Goal: Task Accomplishment & Management: Manage account settings

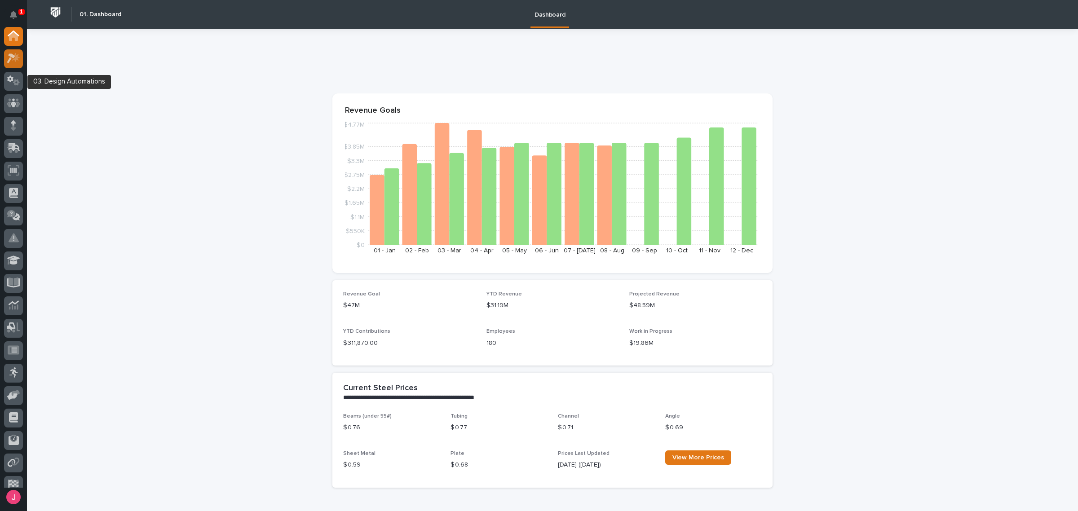
click at [13, 54] on icon at bounding box center [13, 58] width 13 height 10
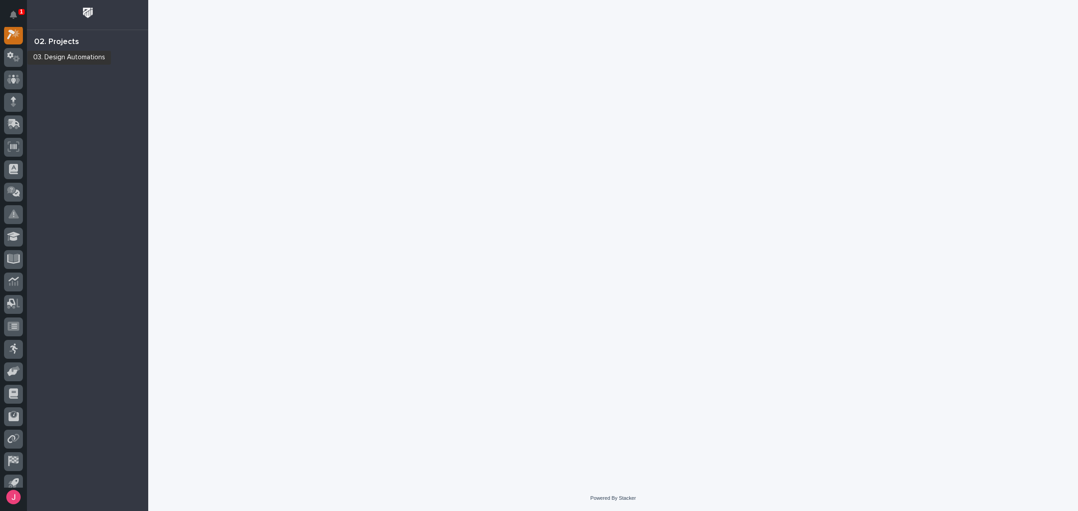
scroll to position [22, 0]
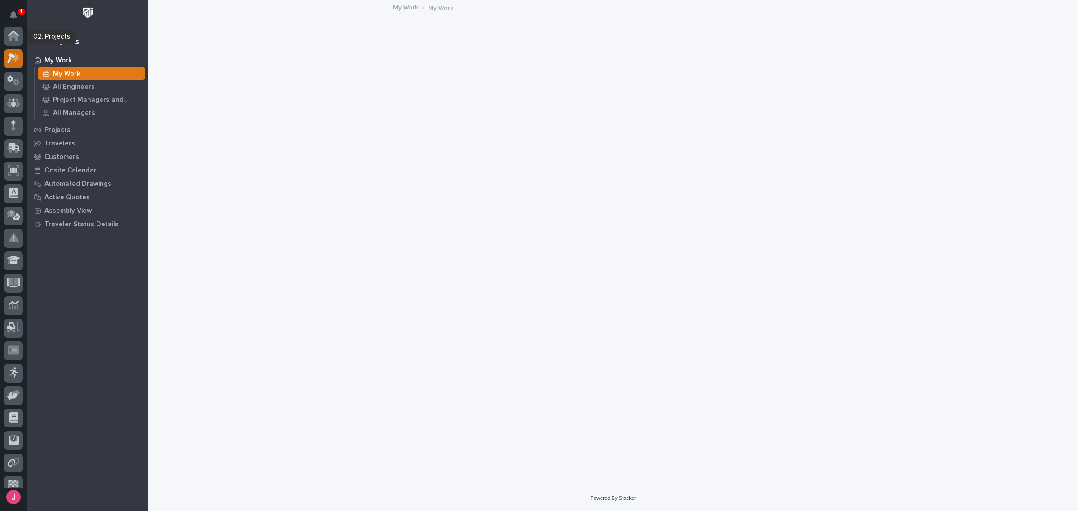
scroll to position [22, 0]
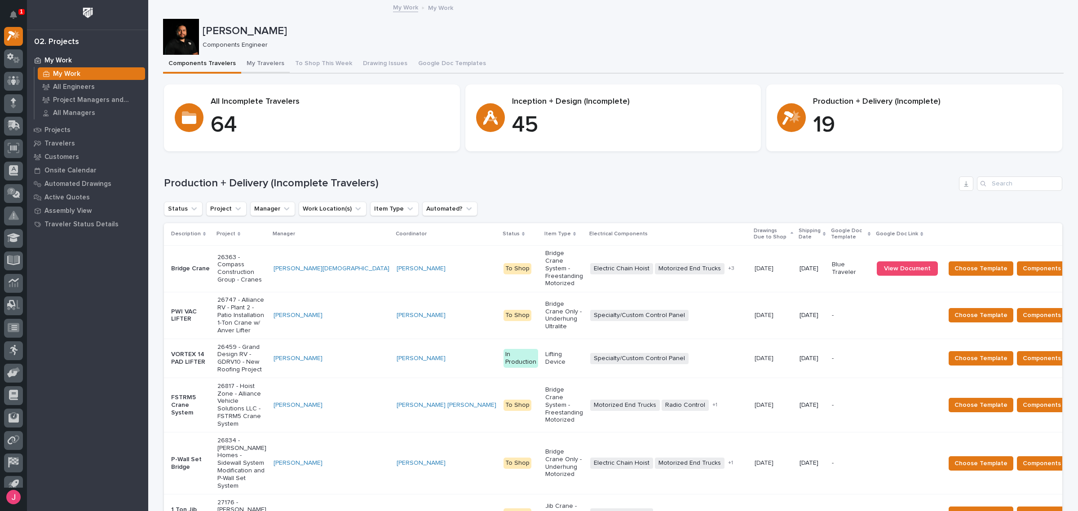
click at [255, 63] on button "My Travelers" at bounding box center [265, 64] width 49 height 19
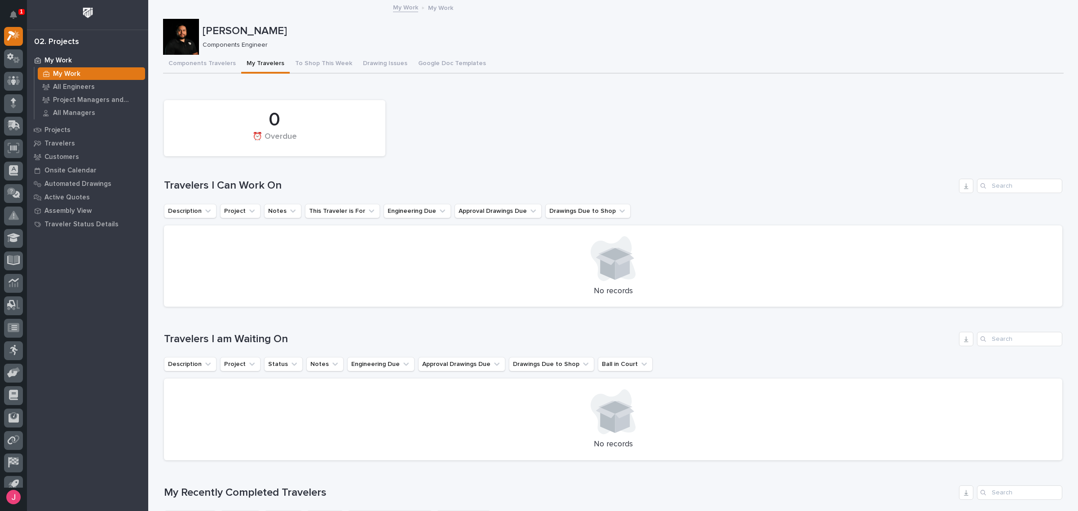
scroll to position [393, 0]
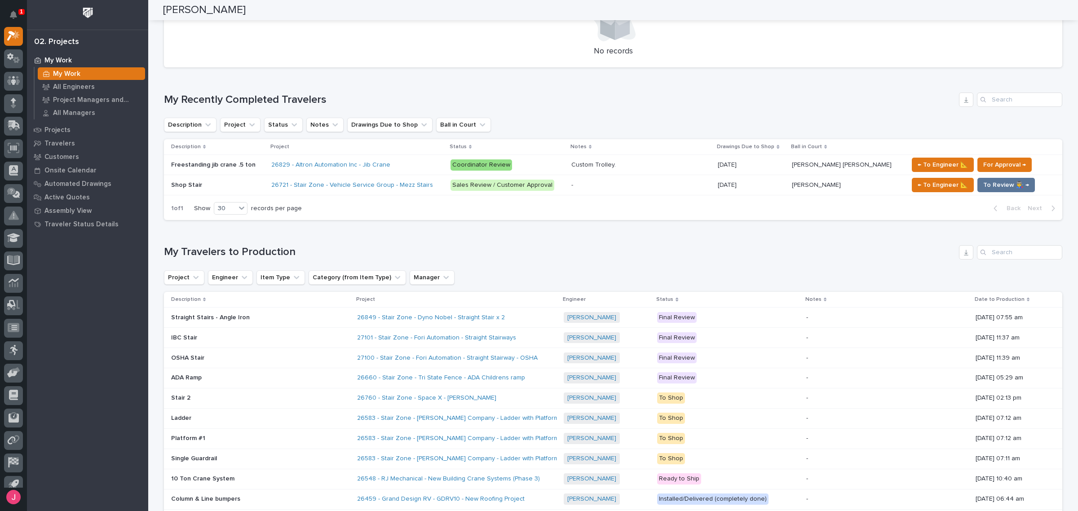
click at [564, 104] on h1 "My Recently Completed Travelers" at bounding box center [559, 99] width 791 height 13
click at [547, 80] on div "Loading... Saving… My Recently Completed Travelers Description Project Status N…" at bounding box center [613, 151] width 898 height 153
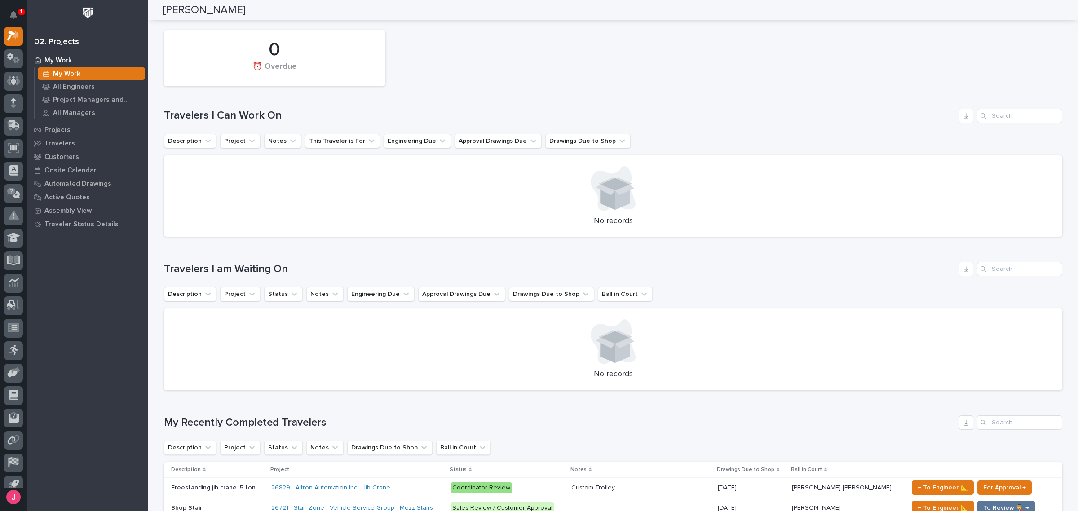
scroll to position [0, 0]
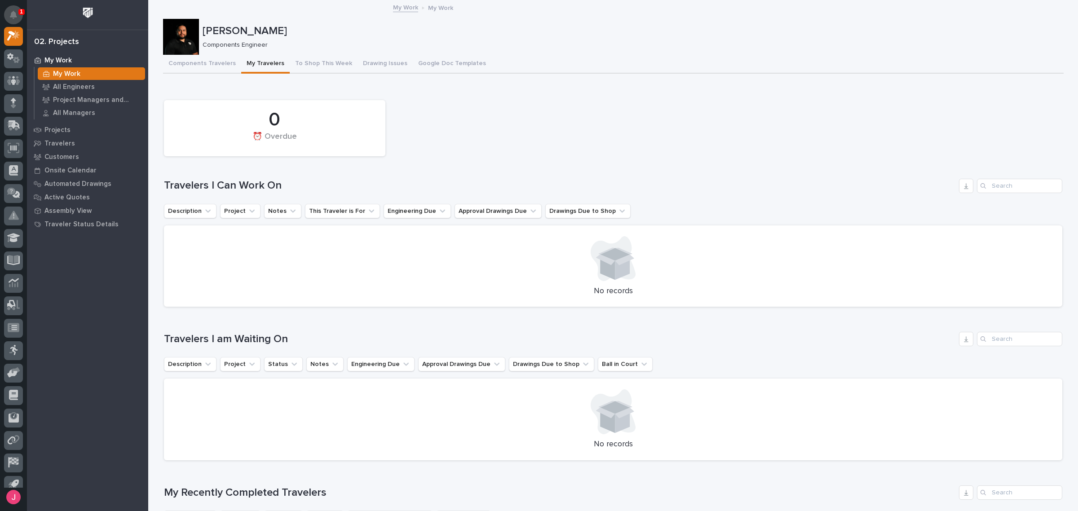
click at [14, 16] on icon "Notifications" at bounding box center [13, 15] width 7 height 8
click at [483, 85] on div "Loading... Saving… 0 ⏰ Overdue Travelers I Can Work On Description Project Note…" at bounding box center [613, 199] width 898 height 230
click at [614, 151] on div "0 ⏰ Overdue" at bounding box center [612, 128] width 907 height 65
click at [557, 155] on div "0 ⏰ Overdue" at bounding box center [612, 128] width 907 height 65
click at [203, 62] on button "Components Travelers" at bounding box center [202, 64] width 78 height 19
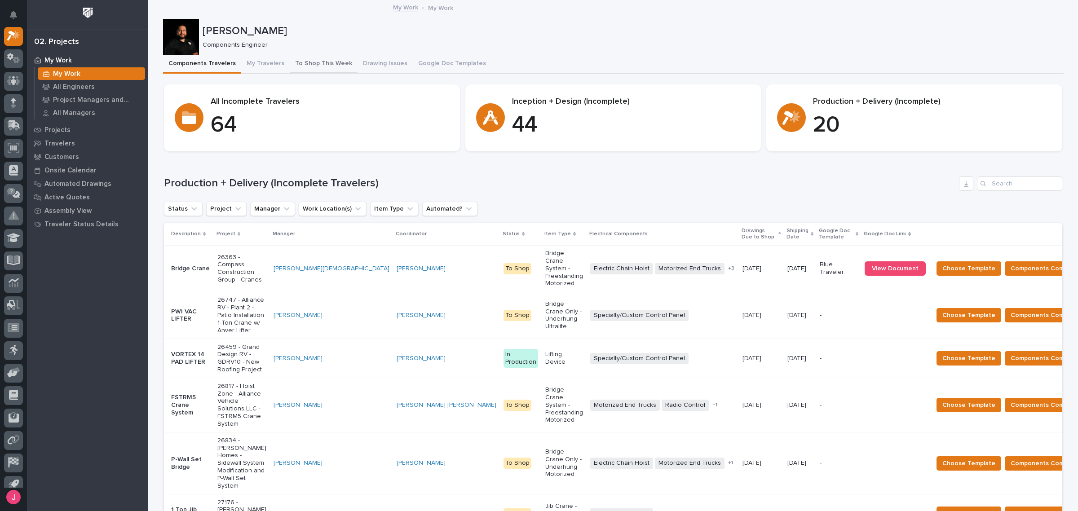
click at [246, 66] on button "My Travelers" at bounding box center [265, 64] width 49 height 19
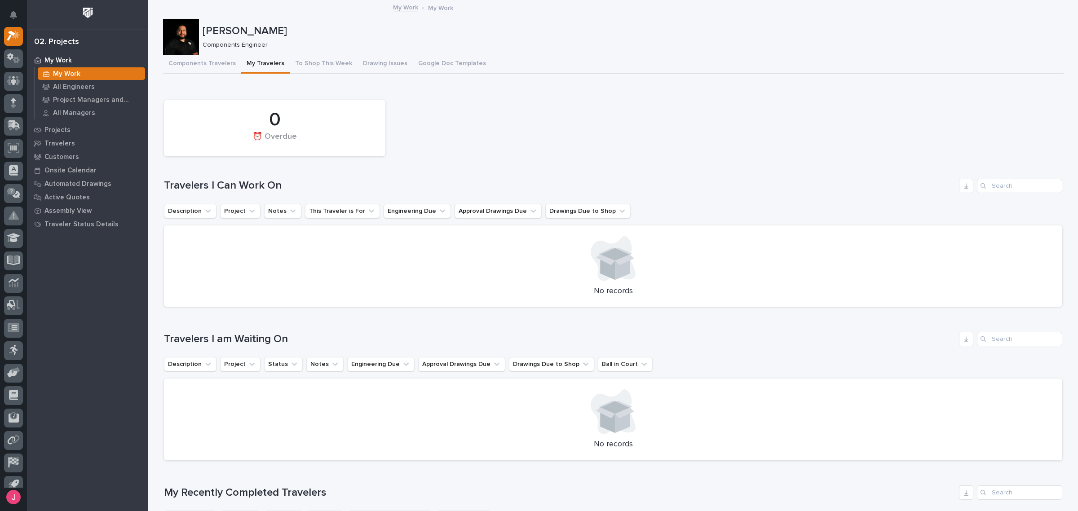
click at [194, 61] on button "Components Travelers" at bounding box center [202, 64] width 78 height 19
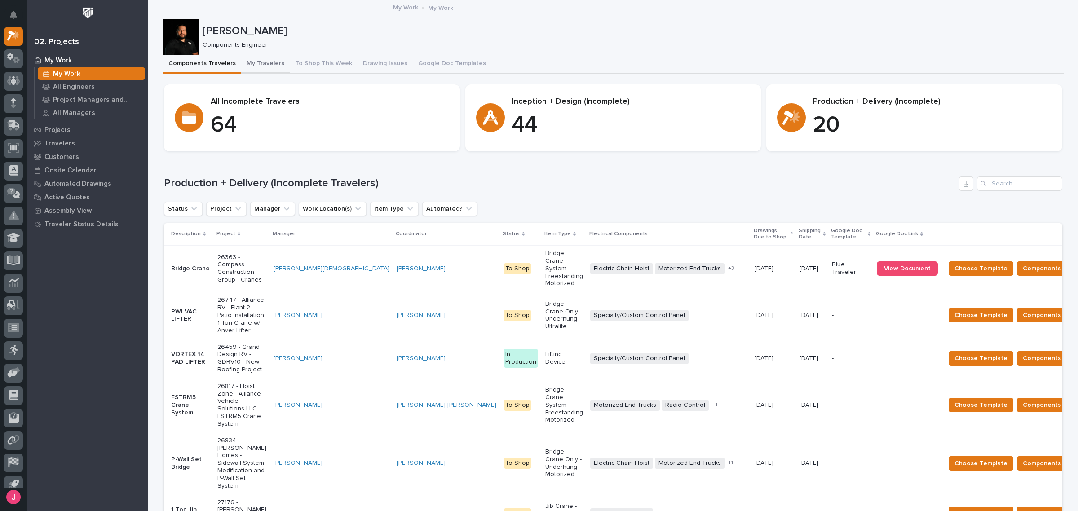
click at [247, 58] on button "My Travelers" at bounding box center [265, 64] width 49 height 19
